Goal: Contribute content: Add original content to the website for others to see

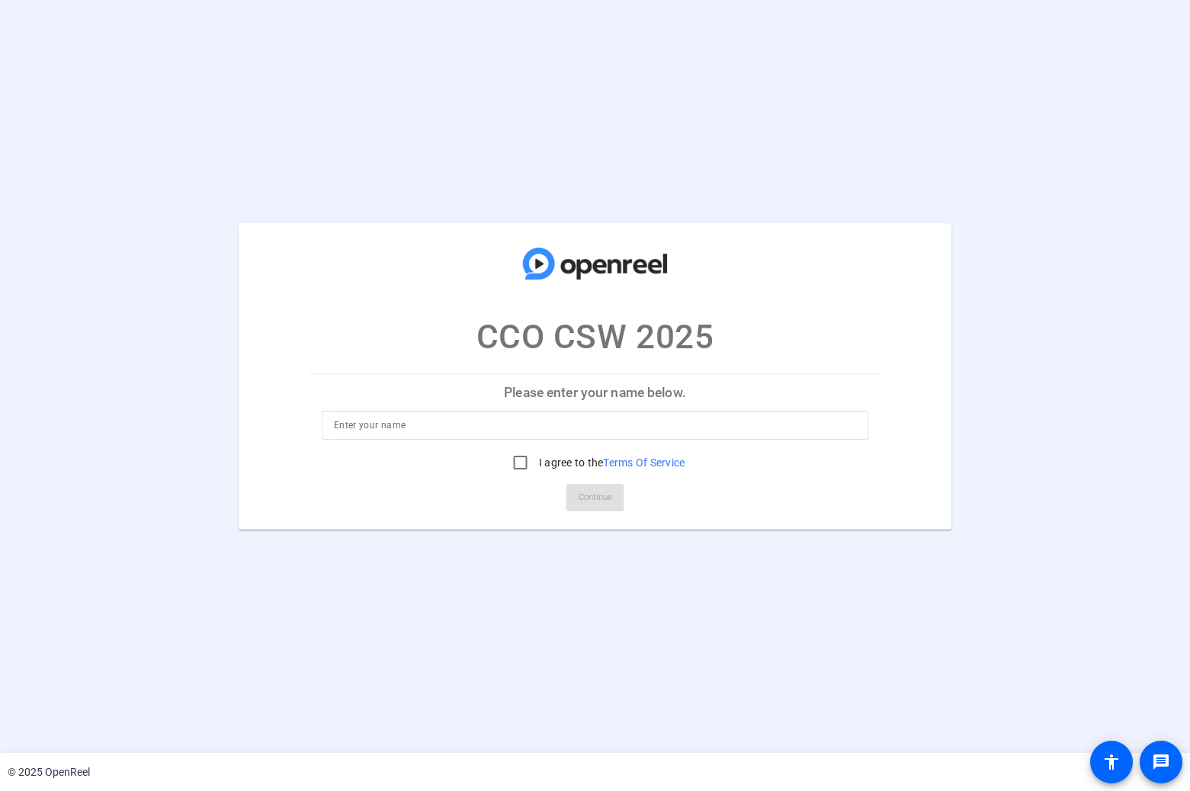
click at [619, 427] on input at bounding box center [595, 425] width 522 height 18
type input "[PERSON_NAME]"
click at [576, 457] on label "I agree to the Terms Of Service" at bounding box center [610, 462] width 149 height 15
click at [536, 457] on input "I agree to the Terms Of Service" at bounding box center [520, 462] width 30 height 30
checkbox input "true"
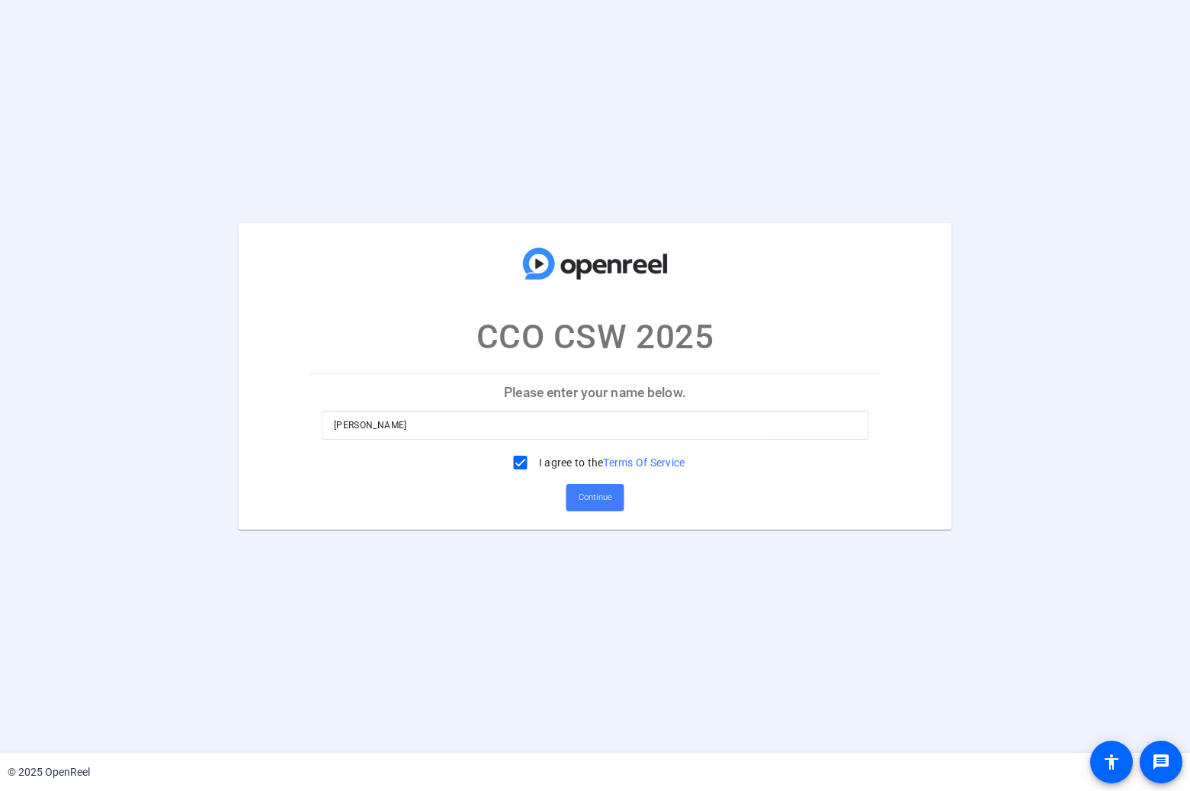
click at [593, 491] on span "Continue" at bounding box center [596, 497] width 34 height 23
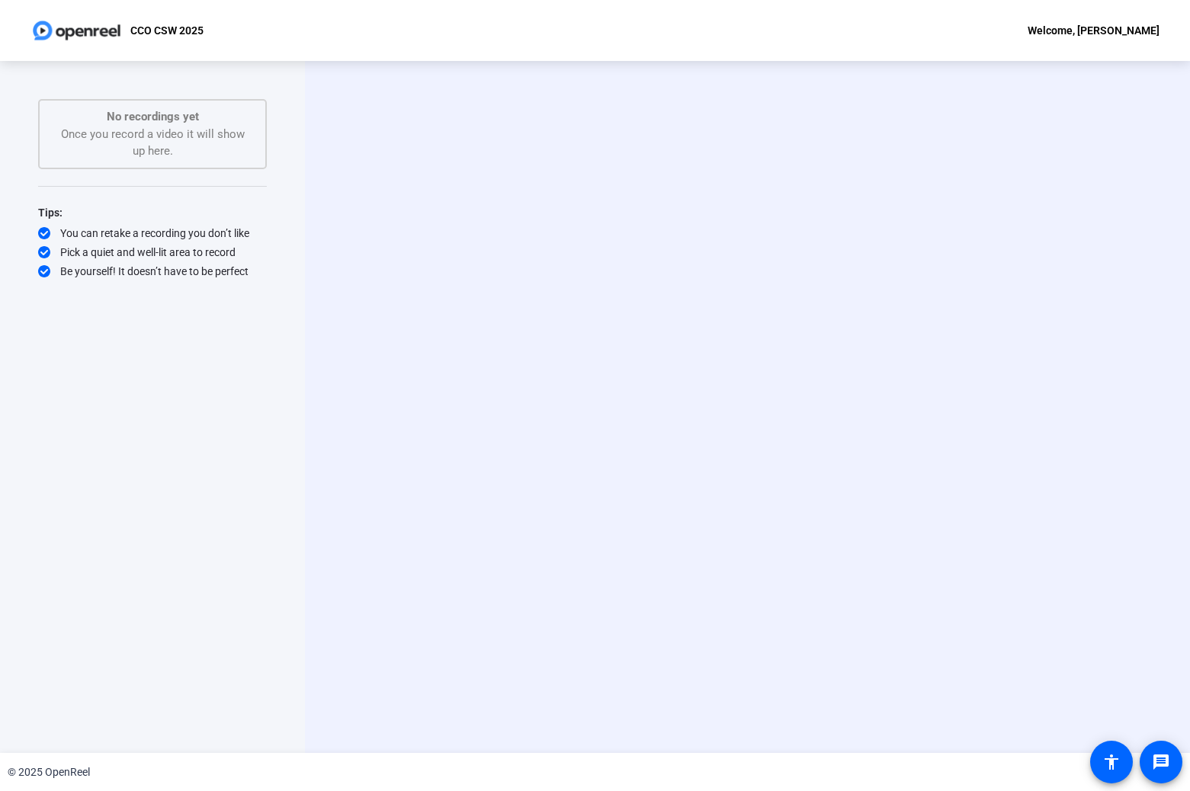
click at [459, 544] on div "Start Recording person Hide Overlay flip Flip Camera Camera" at bounding box center [747, 407] width 885 height 692
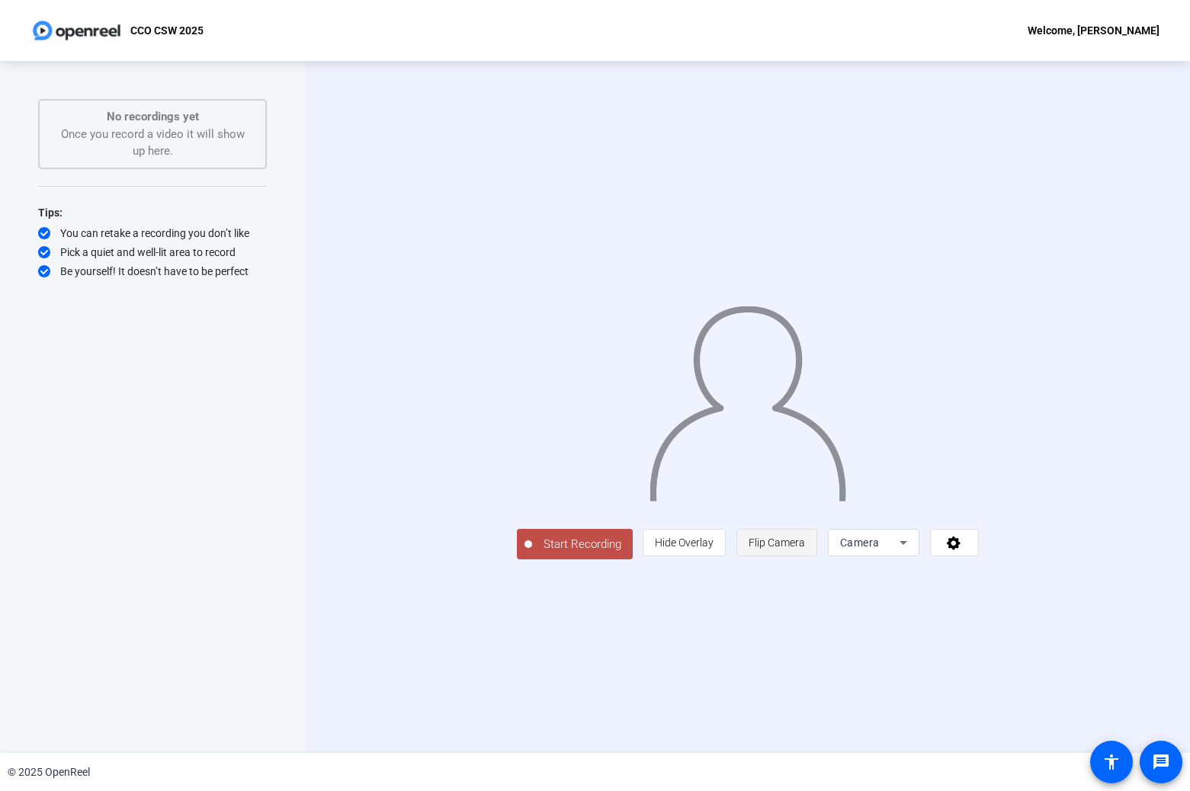
click at [805, 549] on span "Flip Camera" at bounding box center [777, 543] width 56 height 12
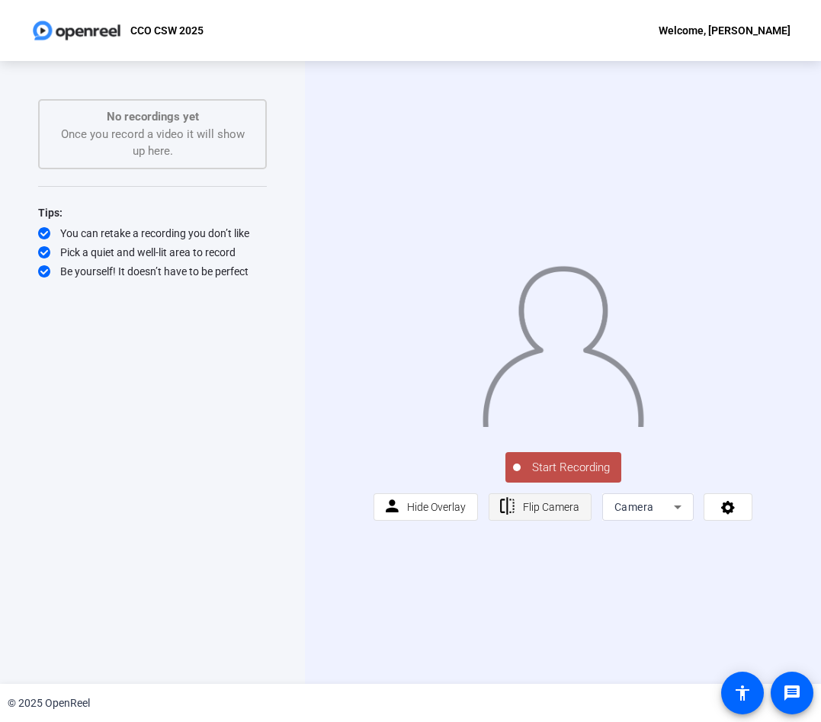
click at [541, 513] on span "Flip Camera" at bounding box center [551, 507] width 56 height 12
click at [669, 516] on icon at bounding box center [678, 507] width 18 height 18
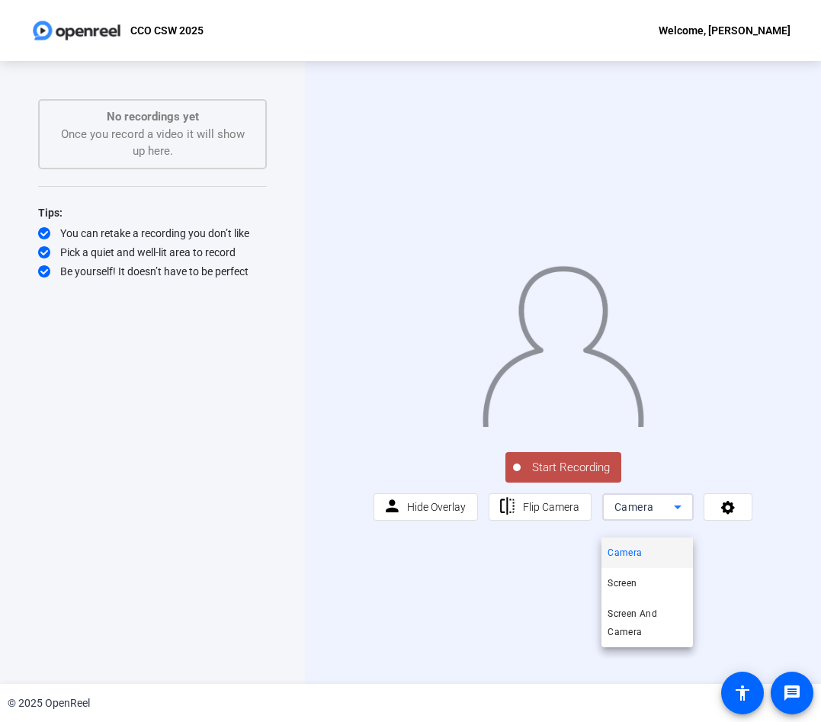
click at [665, 526] on div at bounding box center [410, 361] width 821 height 722
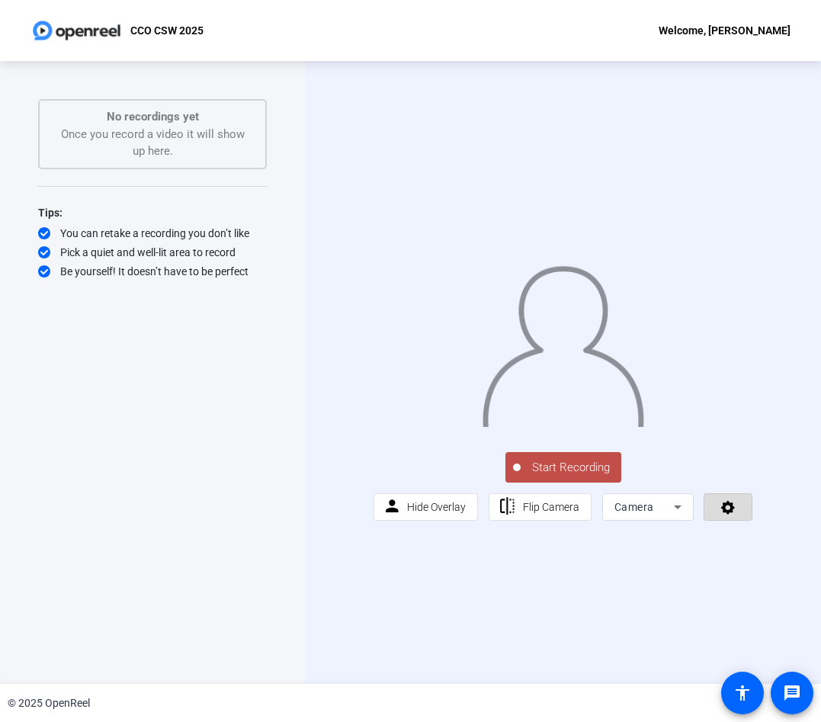
click at [715, 525] on span at bounding box center [727, 507] width 47 height 37
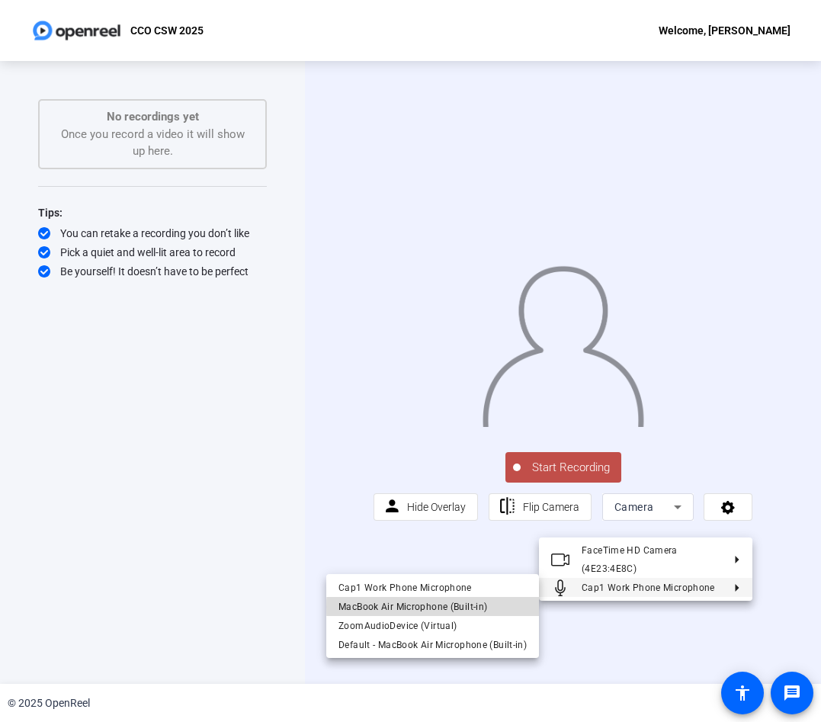
click at [470, 607] on span "MacBook Air Microphone (Built-in)" at bounding box center [412, 606] width 149 height 11
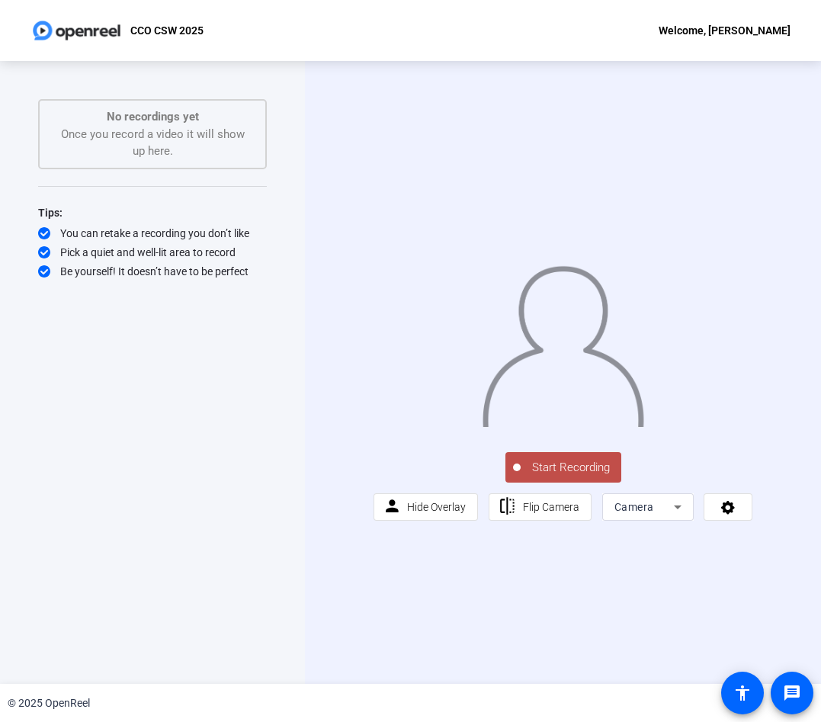
click at [555, 476] on span "Start Recording" at bounding box center [571, 468] width 101 height 18
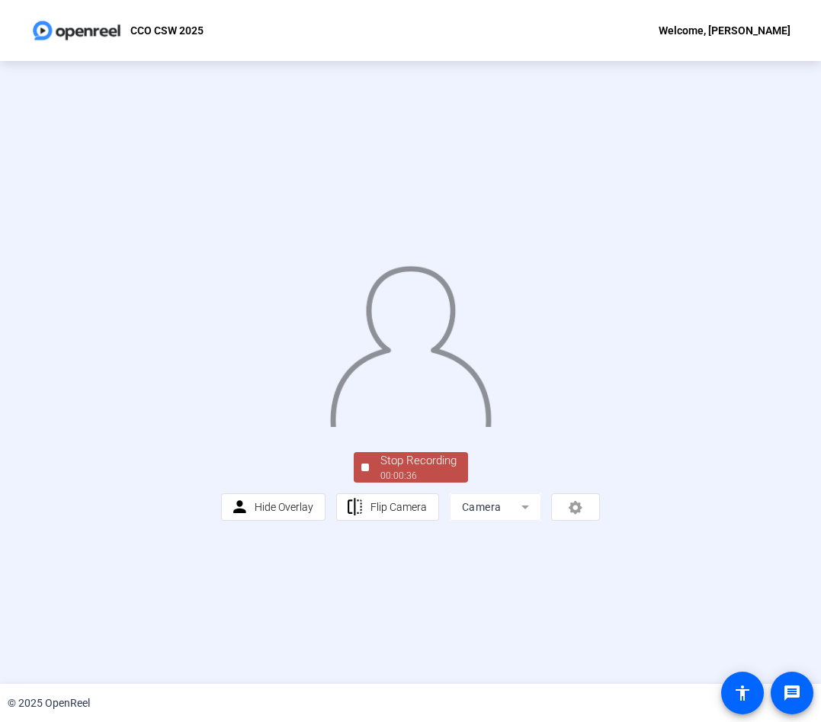
click at [400, 470] on div "Stop Recording" at bounding box center [418, 461] width 76 height 18
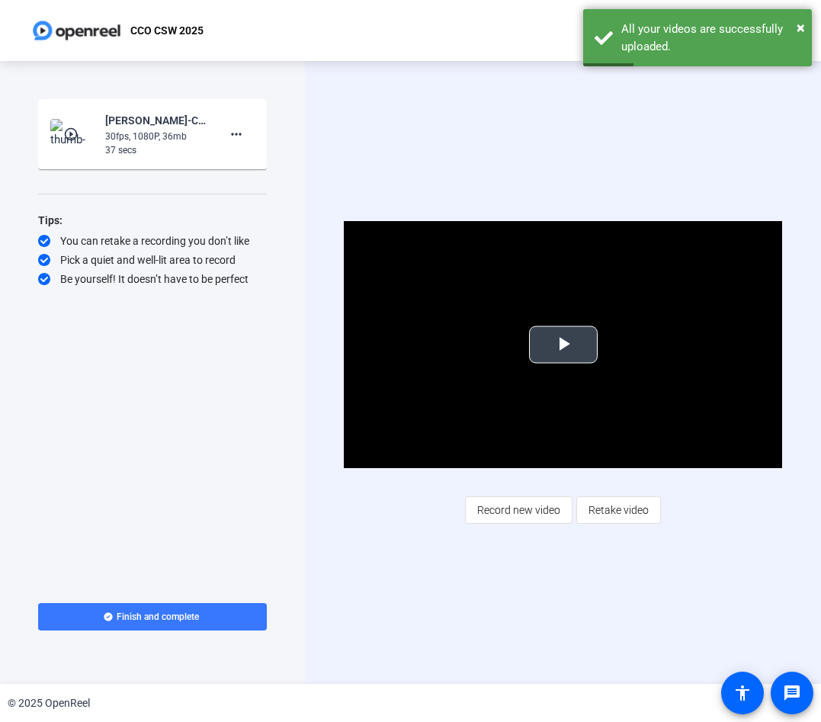
click at [563, 345] on span "Video Player" at bounding box center [563, 345] width 0 height 0
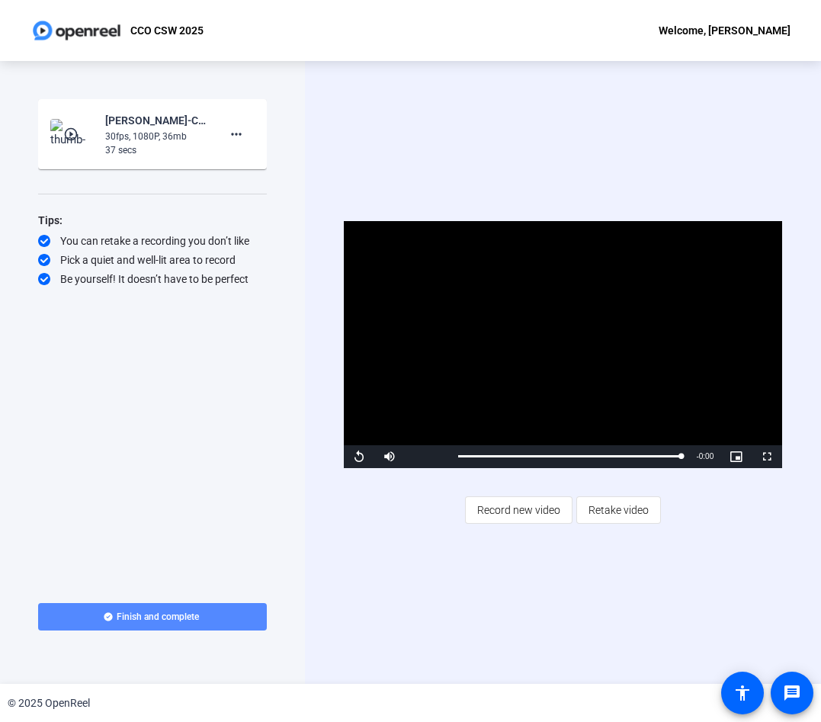
click at [182, 614] on span "Finish and complete" at bounding box center [158, 617] width 82 height 12
